Goal: Navigation & Orientation: Find specific page/section

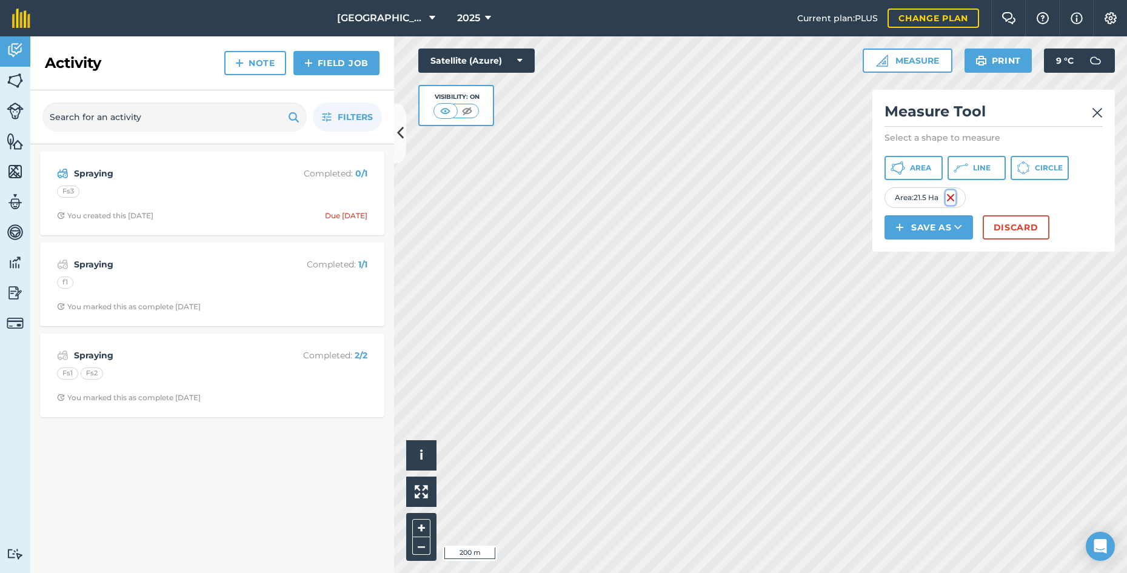
click at [950, 198] on img at bounding box center [951, 197] width 10 height 15
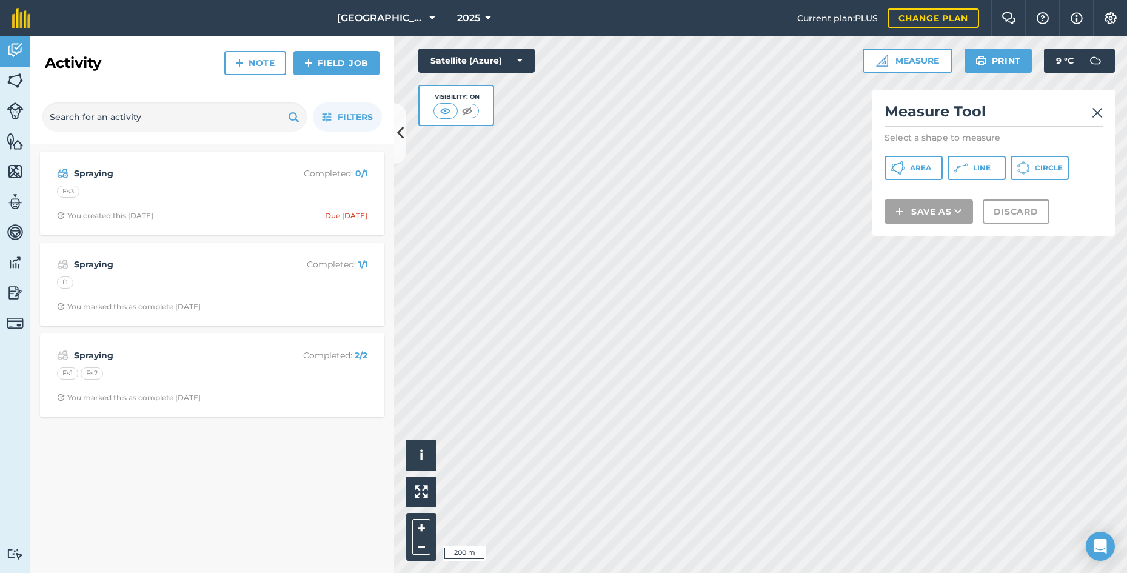
click at [1092, 111] on h2 "Measure Tool" at bounding box center [993, 114] width 218 height 25
click at [1096, 113] on img at bounding box center [1097, 112] width 11 height 15
